Goal: Find contact information: Obtain details needed to contact an individual or organization

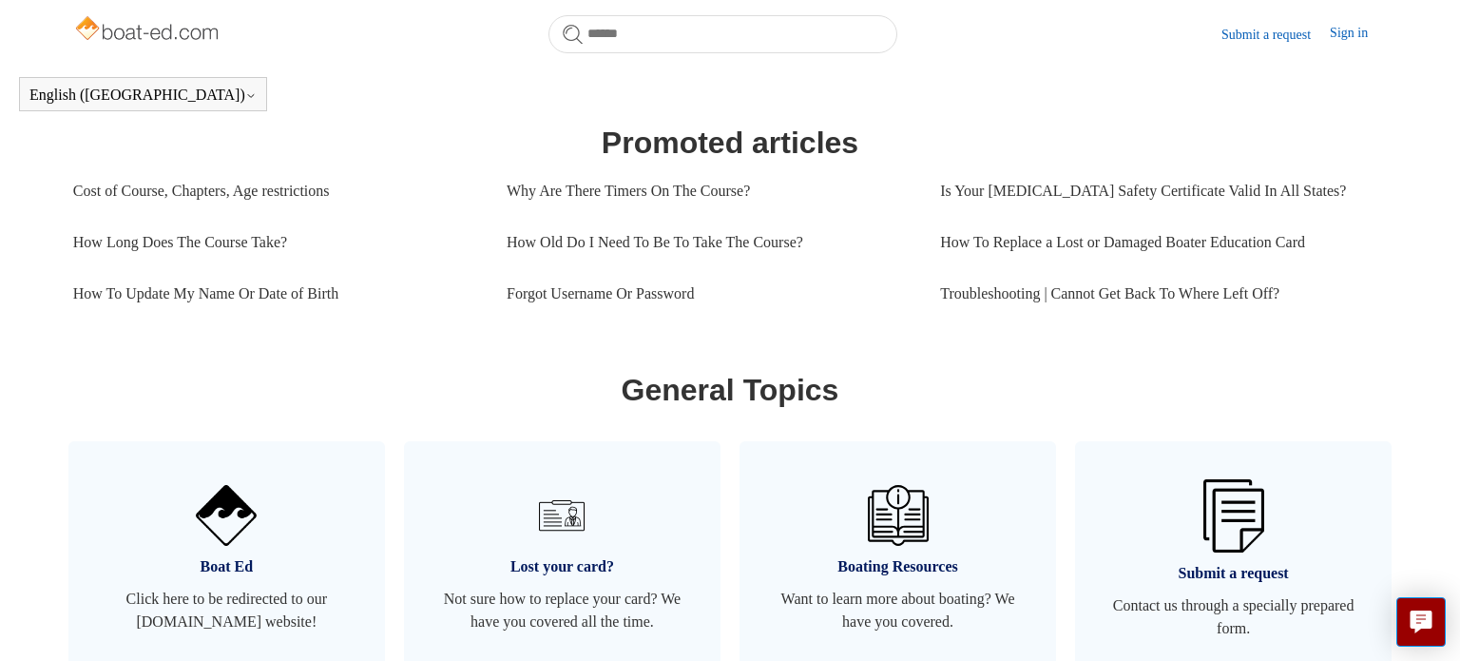
scroll to position [829, 0]
click at [1040, 290] on link "Troubleshooting | Cannot Get Back To Where Left Off?" at bounding box center [1157, 294] width 434 height 51
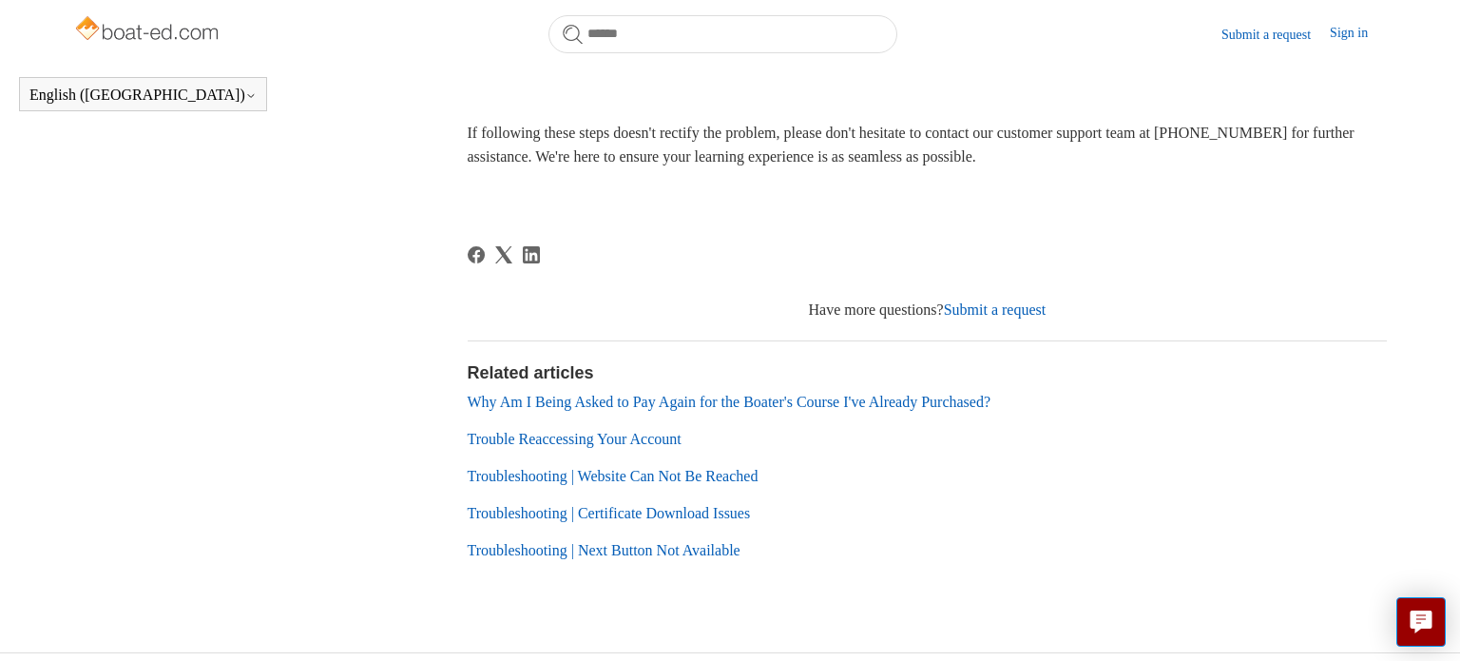
scroll to position [913, 0]
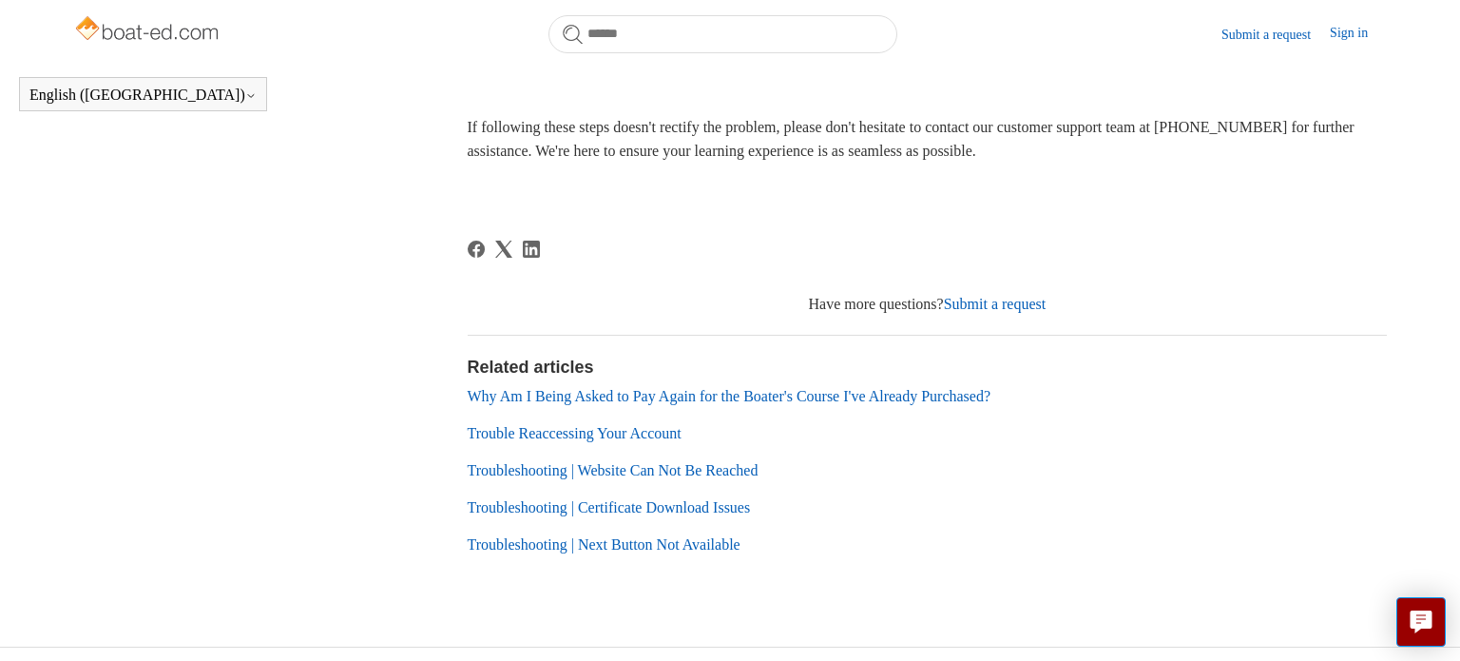
click at [830, 404] on link "Why Am I Being Asked to Pay Again for the Boater's Course I've Already Purchase…" at bounding box center [730, 396] width 524 height 16
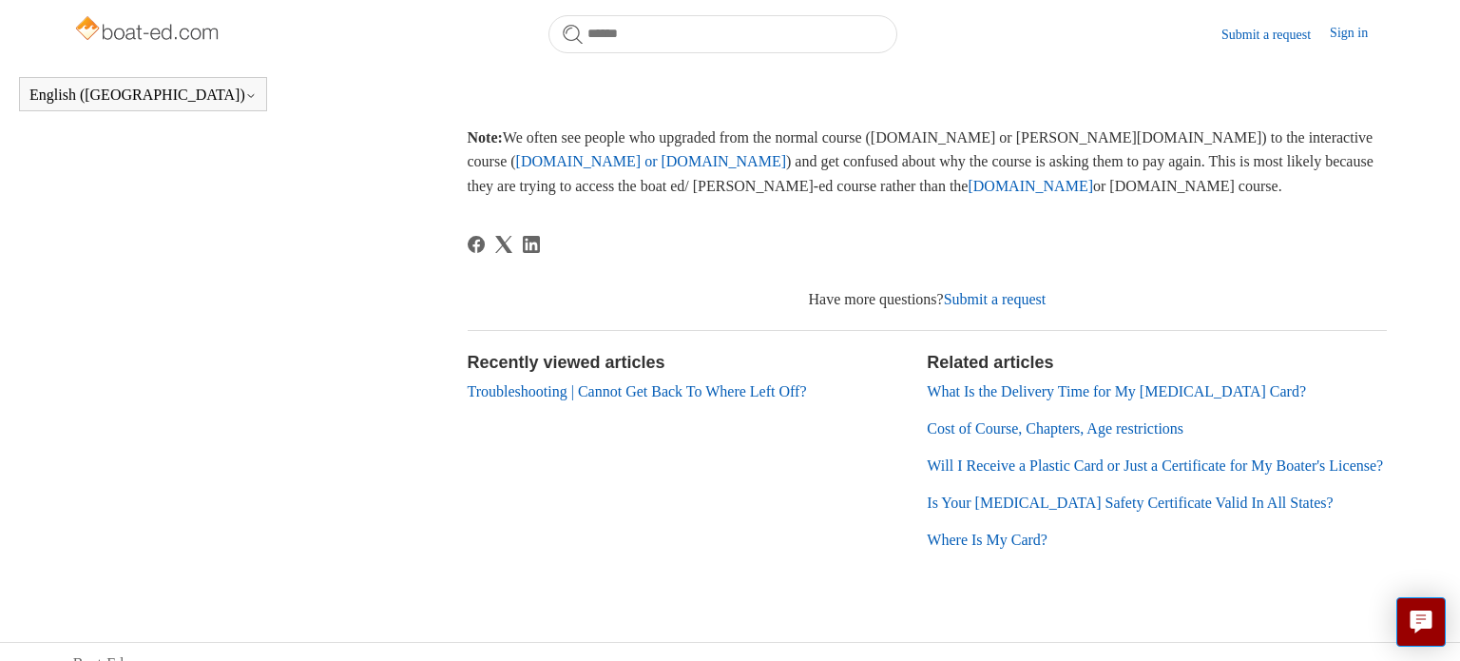
scroll to position [671, 0]
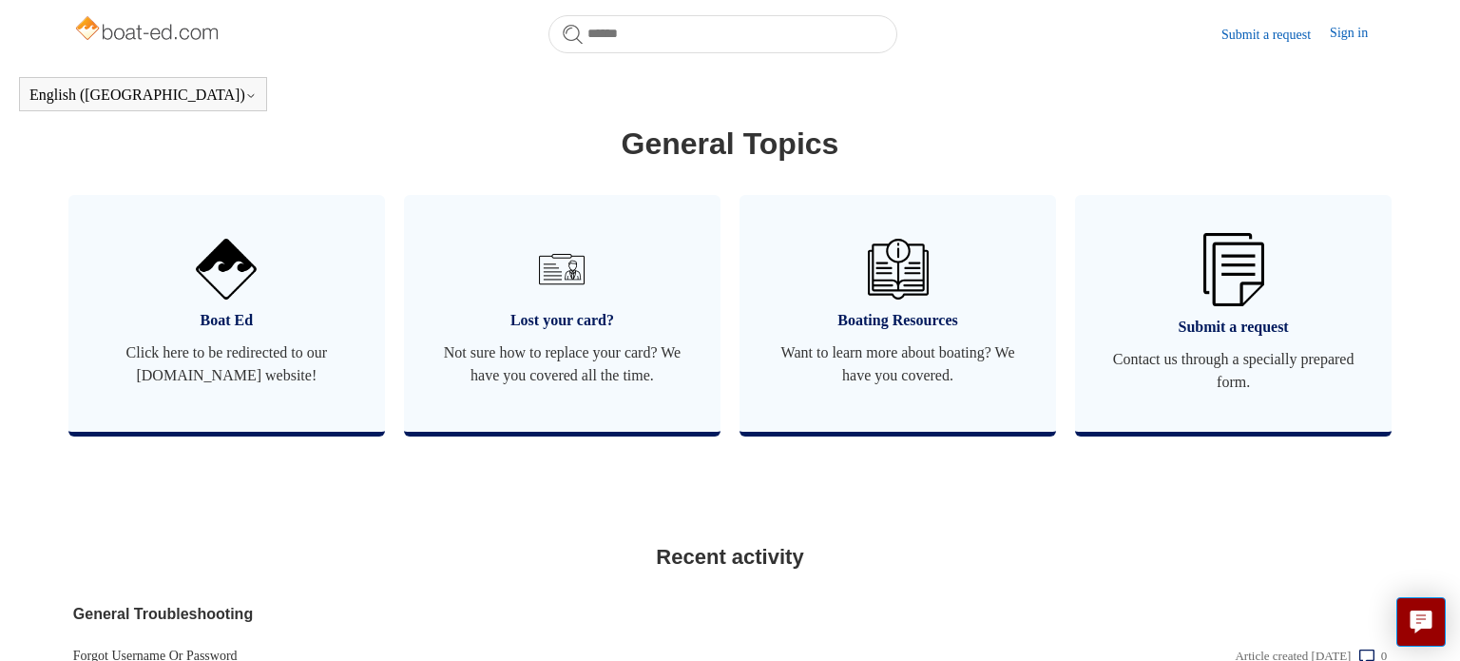
scroll to position [1085, 0]
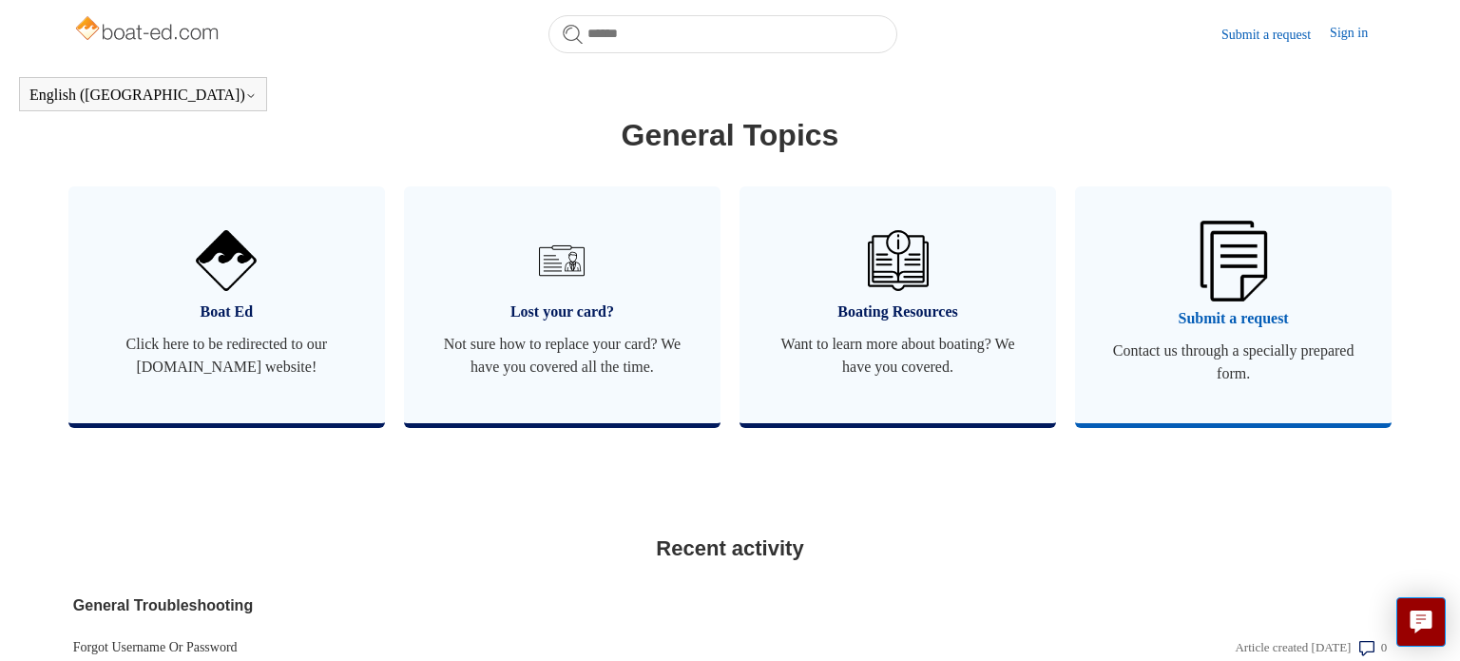
click at [1220, 282] on img at bounding box center [1233, 261] width 67 height 80
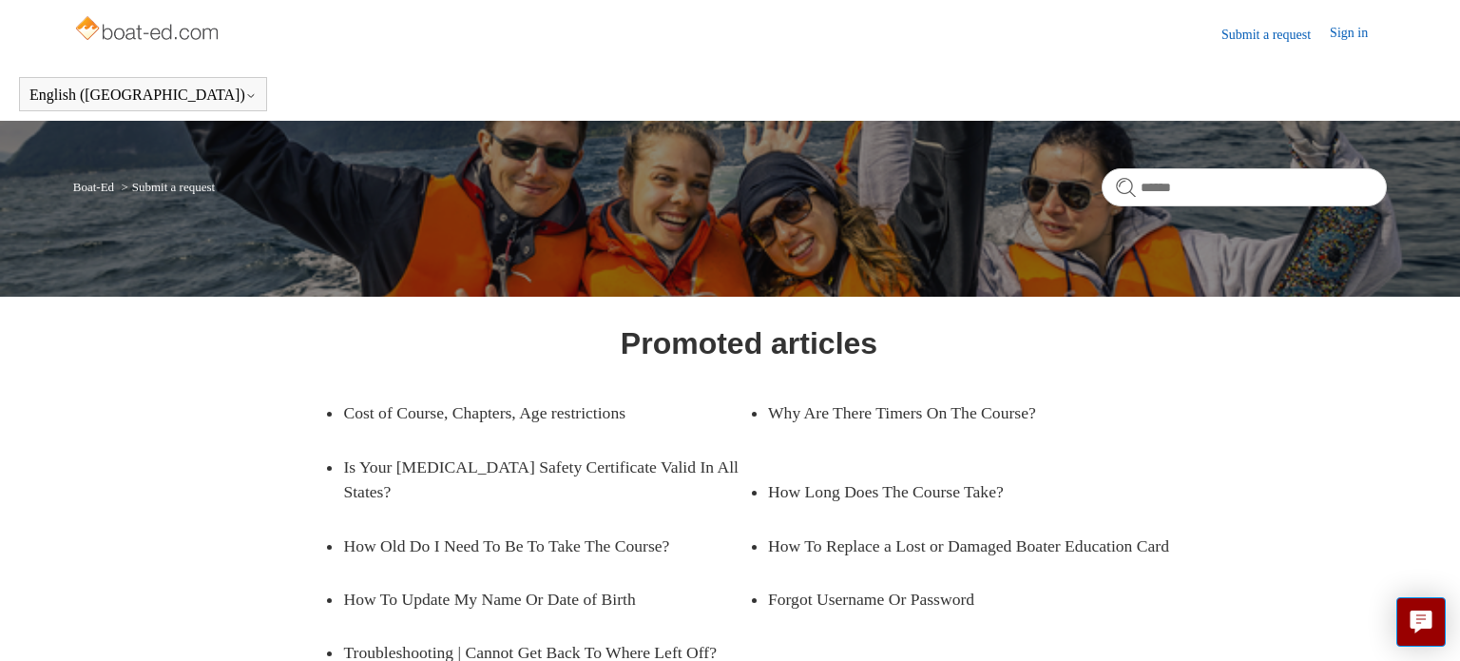
click at [1283, 35] on link "Submit a request" at bounding box center [1276, 35] width 108 height 20
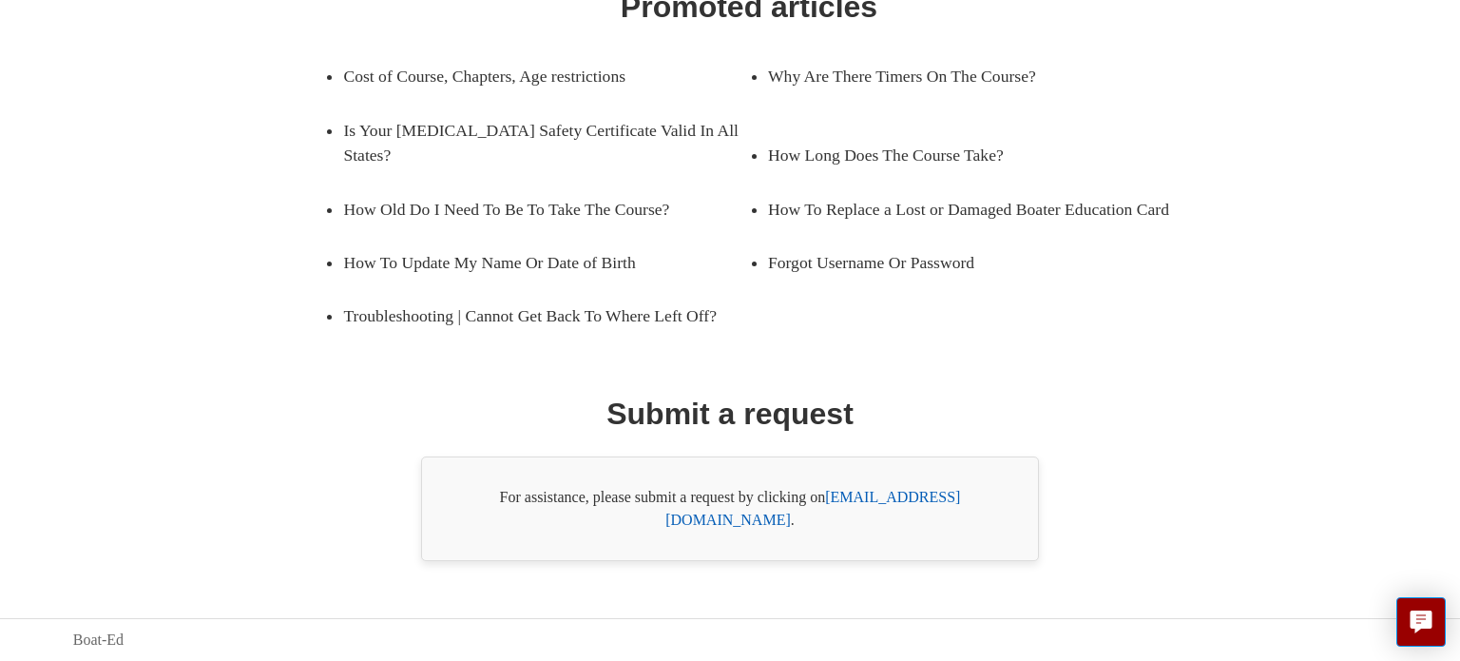
scroll to position [338, 0]
click at [911, 525] on link "[EMAIL_ADDRESS][DOMAIN_NAME]" at bounding box center [813, 508] width 295 height 39
drag, startPoint x: 831, startPoint y: 527, endPoint x: 1014, endPoint y: 517, distance: 182.8
click at [1014, 517] on div "For assistance, please submit a request by clicking on [EMAIL_ADDRESS][DOMAIN_N…" at bounding box center [730, 508] width 618 height 105
drag, startPoint x: 830, startPoint y: 520, endPoint x: 998, endPoint y: 515, distance: 168.4
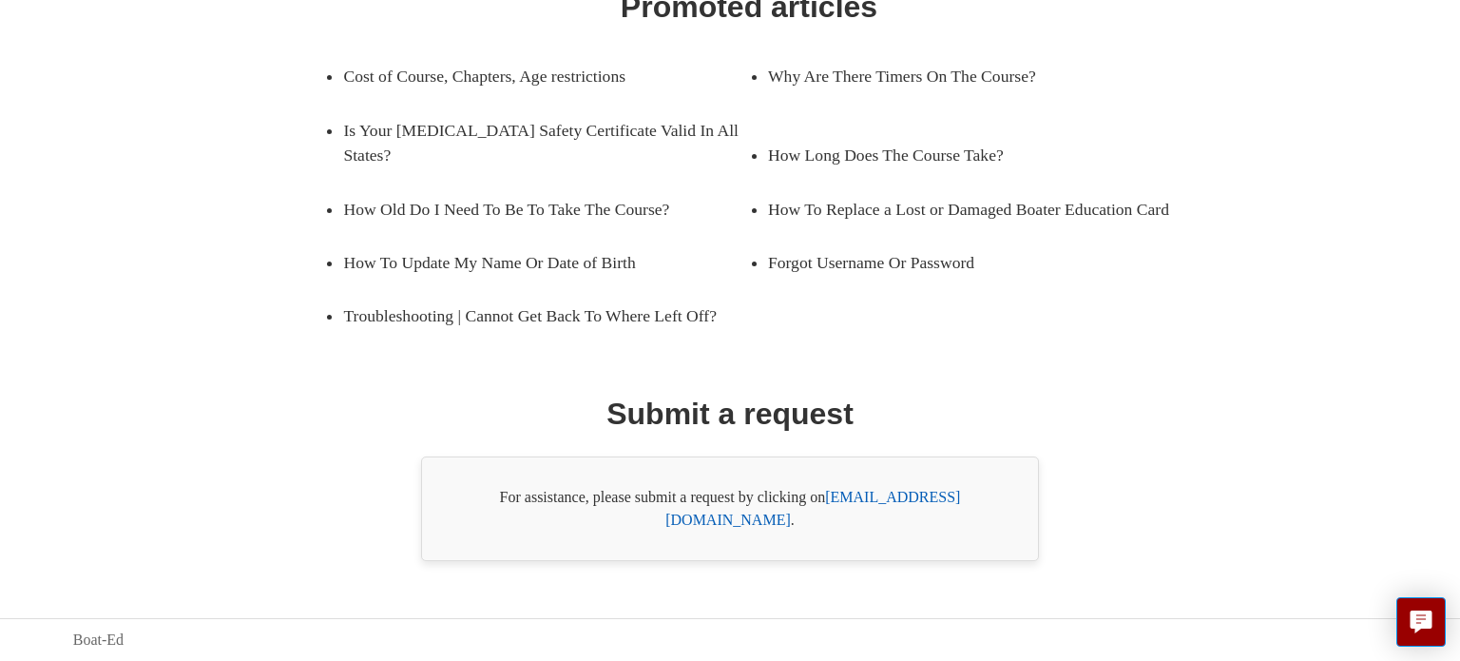
click at [998, 515] on div "For assistance, please submit a request by clicking on [EMAIL_ADDRESS][DOMAIN_N…" at bounding box center [730, 508] width 618 height 105
copy div "[EMAIL_ADDRESS][DOMAIN_NAME] ."
